Goal: Information Seeking & Learning: Learn about a topic

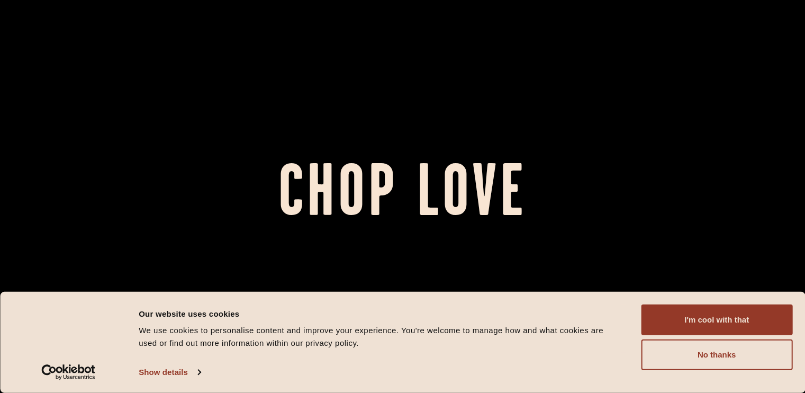
scroll to position [69, 0]
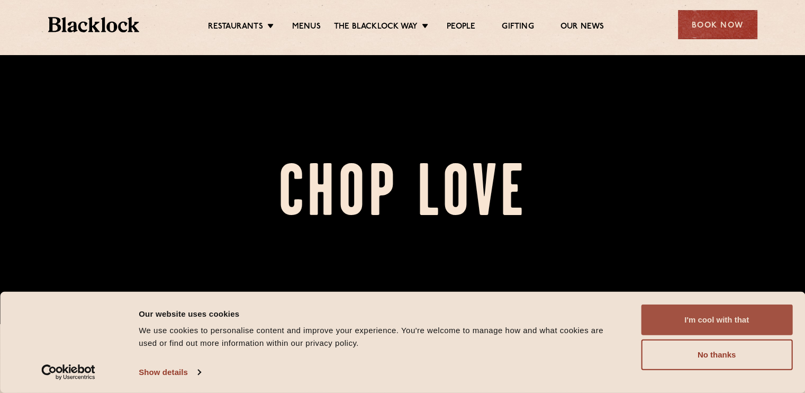
click at [715, 313] on button "I'm cool with that" at bounding box center [716, 319] width 151 height 31
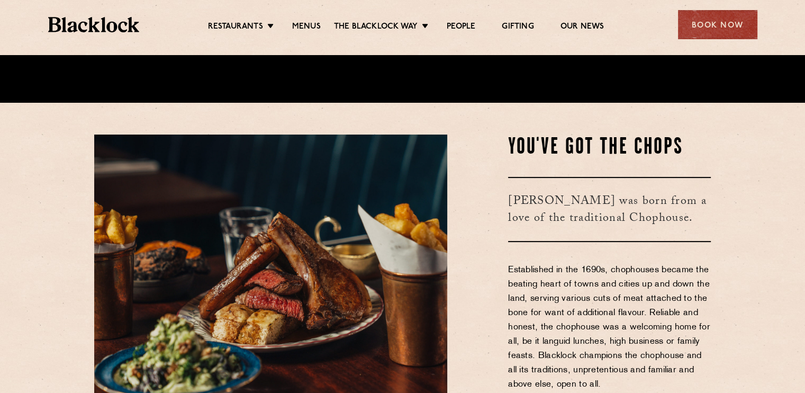
scroll to position [311, 0]
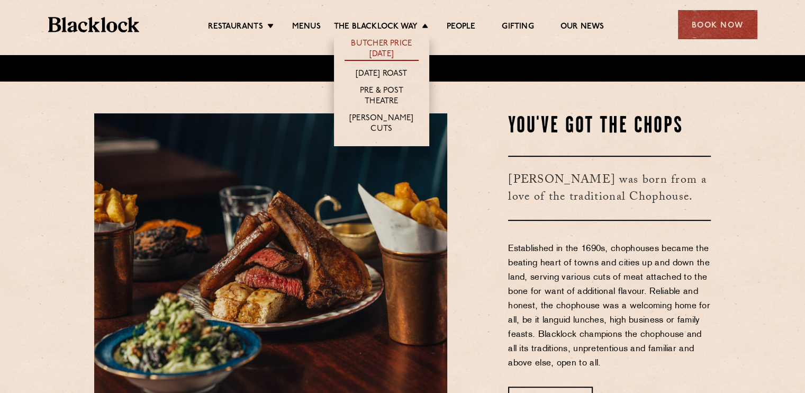
click at [390, 46] on link "Butcher Price [DATE]" at bounding box center [382, 50] width 74 height 22
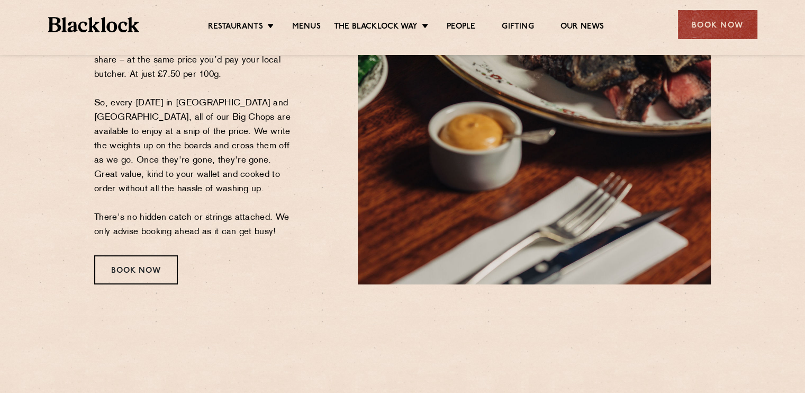
scroll to position [259, 0]
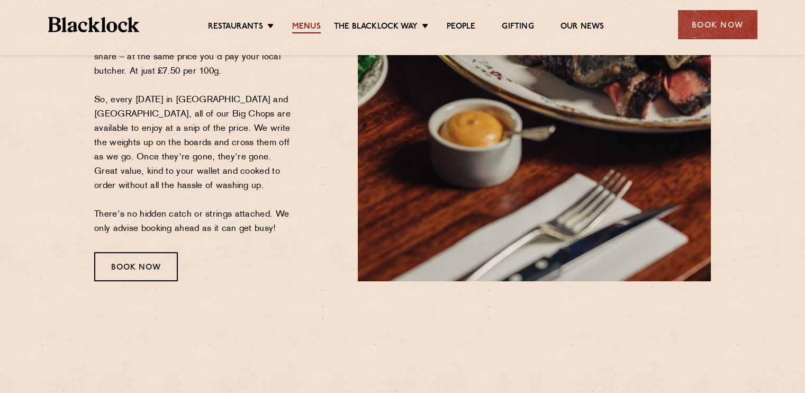
click at [314, 23] on link "Menus" at bounding box center [306, 28] width 29 height 12
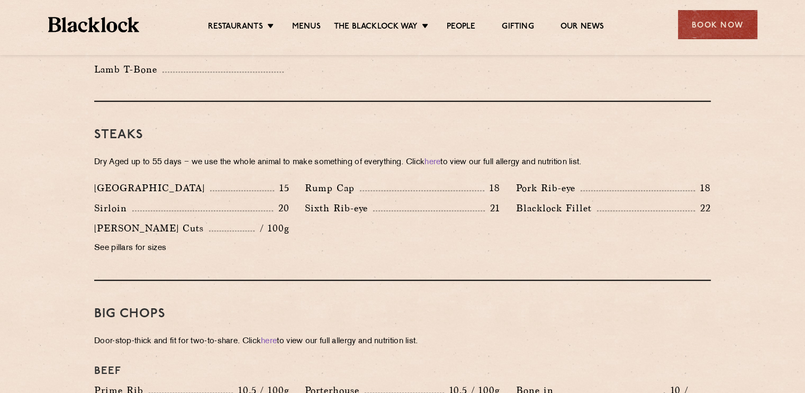
scroll to position [940, 0]
